Goal: Task Accomplishment & Management: Use online tool/utility

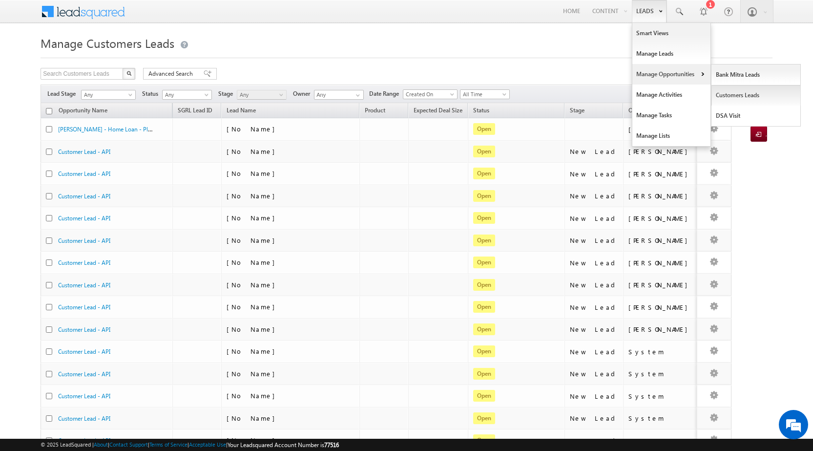
click at [744, 96] on link "Customers Leads" at bounding box center [755, 95] width 89 height 21
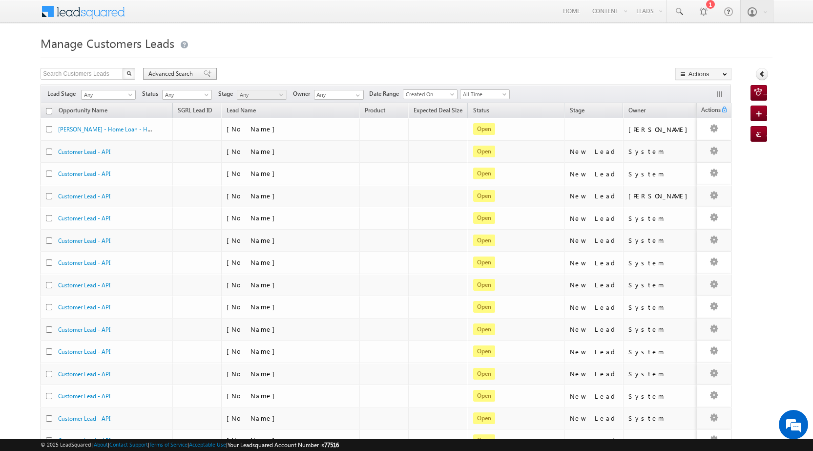
click at [186, 72] on span "Advanced Search" at bounding box center [171, 73] width 47 height 9
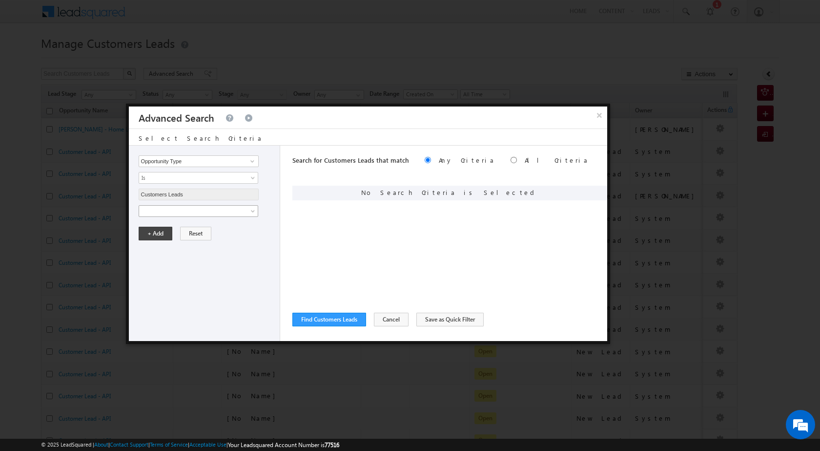
click at [206, 215] on link at bounding box center [199, 211] width 120 height 12
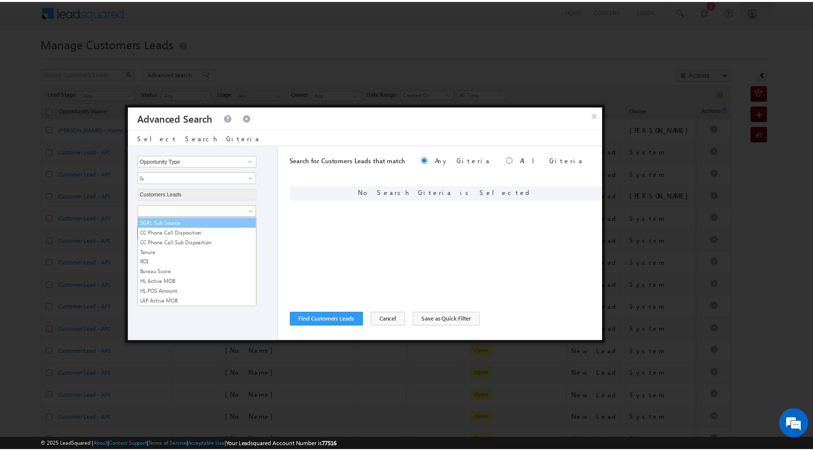
scroll to position [488, 0]
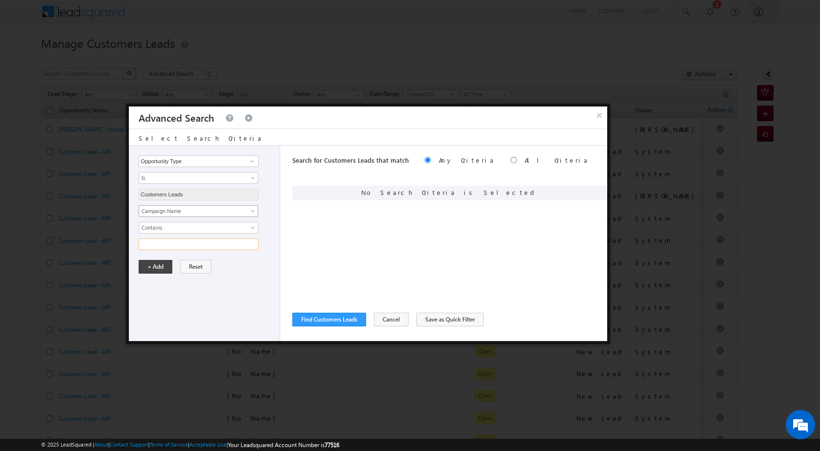
paste input "[DATE]"
type input "[DATE]"
click at [139, 260] on button "+ Add" at bounding box center [156, 267] width 34 height 14
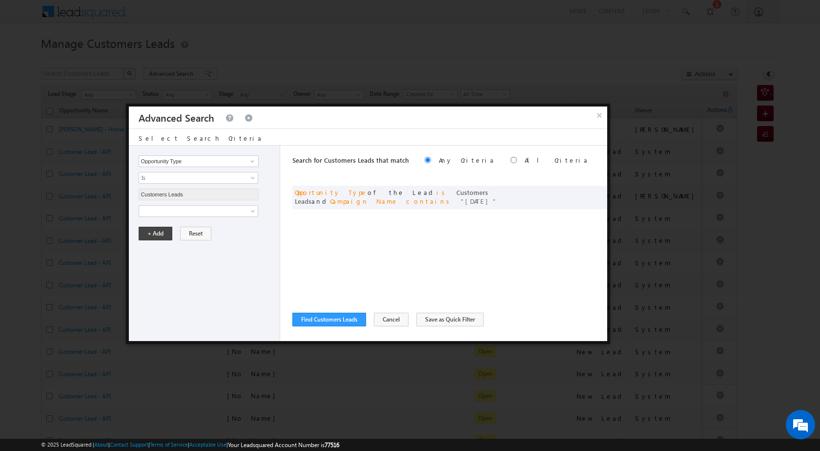
click at [321, 327] on div "Search for Customers Leads that match Any Criteria All Criteria Note that the c…" at bounding box center [449, 242] width 315 height 195
click at [322, 319] on button "Find Customers Leads" at bounding box center [329, 319] width 74 height 14
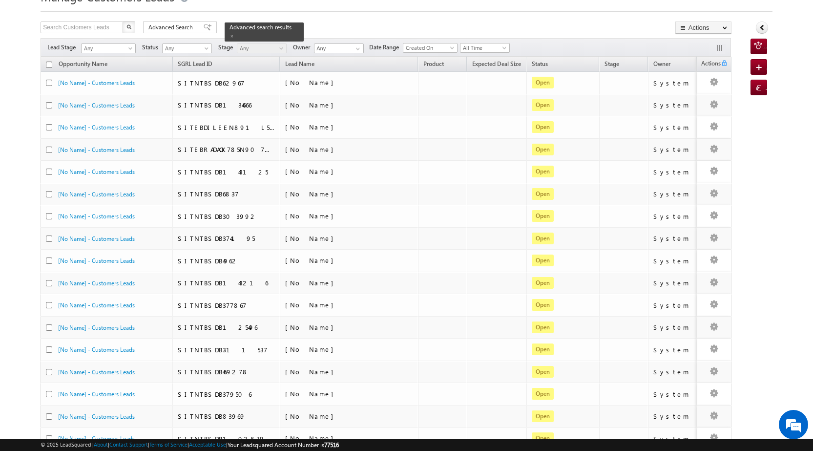
scroll to position [0, 0]
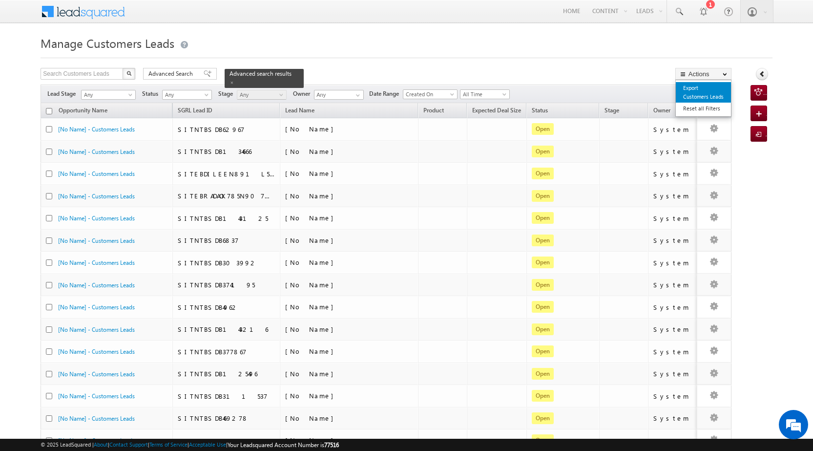
click at [698, 88] on link "Export Customers Leads" at bounding box center [703, 92] width 55 height 21
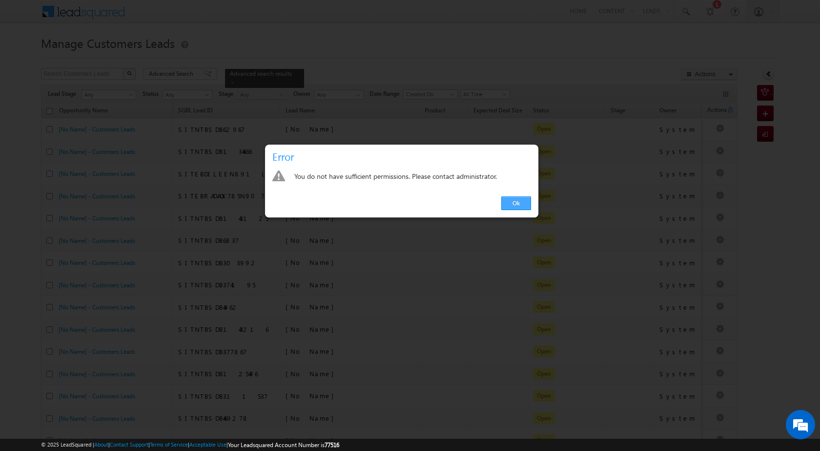
click at [519, 205] on link "Ok" at bounding box center [516, 203] width 30 height 14
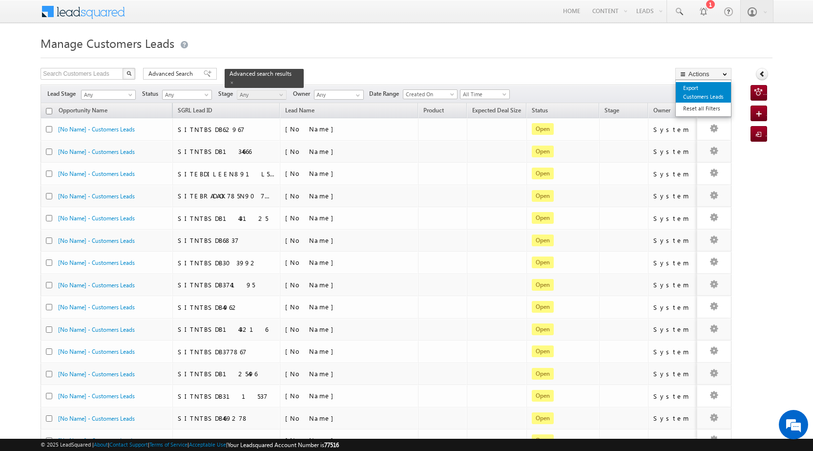
click at [703, 93] on link "Export Customers Leads" at bounding box center [703, 92] width 55 height 21
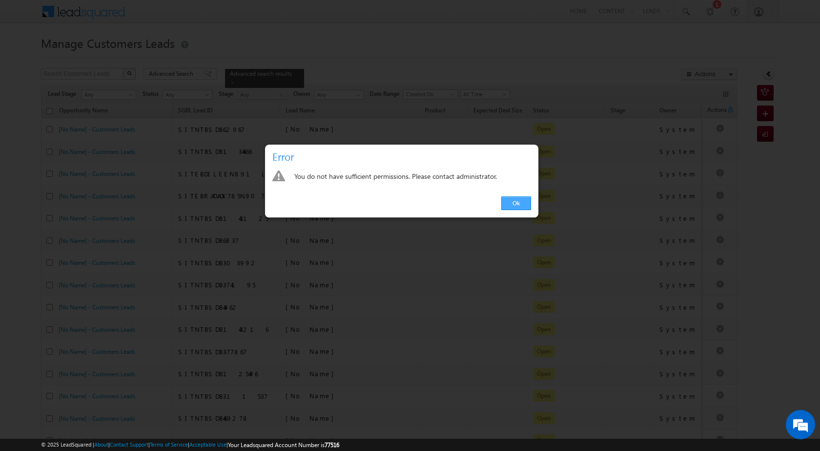
click at [522, 206] on link "Ok" at bounding box center [516, 203] width 30 height 14
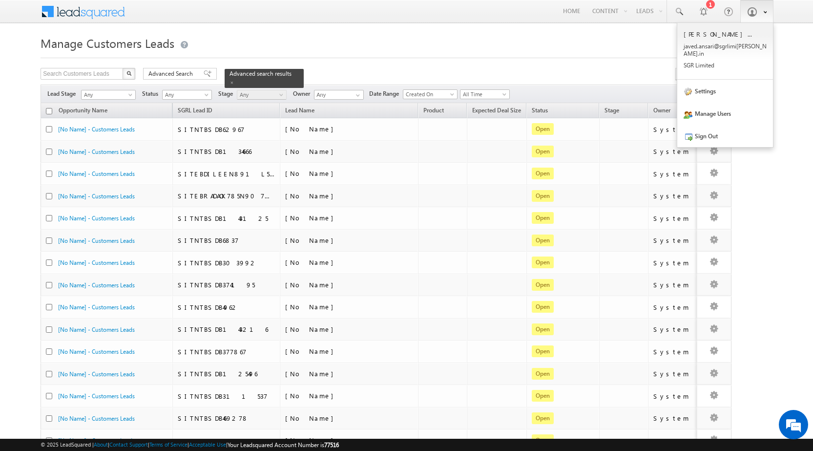
click at [759, 13] on span at bounding box center [762, 11] width 8 height 8
click at [721, 132] on link "Sign Out" at bounding box center [725, 135] width 96 height 22
